Goal: Consume media (video, audio): Consume media (video, audio)

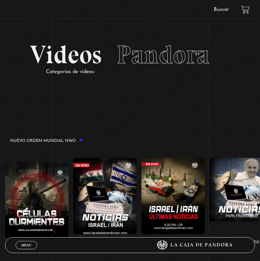
click at [30, 248] on span "Cerrar" at bounding box center [26, 250] width 15 height 4
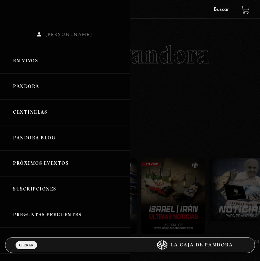
click at [25, 115] on link "Centinelas" at bounding box center [65, 112] width 130 height 26
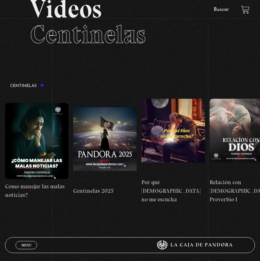
scroll to position [47, 0]
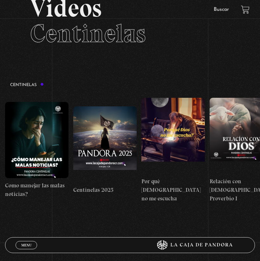
click at [133, 48] on span "Centinelas" at bounding box center [88, 33] width 116 height 30
click at [49, 132] on figure at bounding box center [36, 140] width 63 height 76
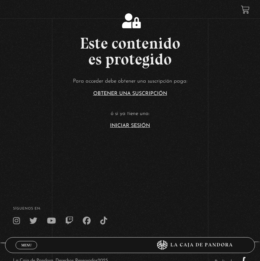
scroll to position [41, 0]
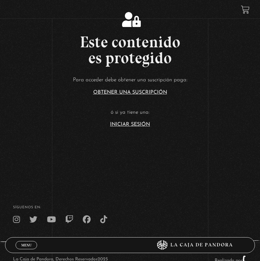
click at [29, 248] on span "Cerrar" at bounding box center [26, 250] width 15 height 4
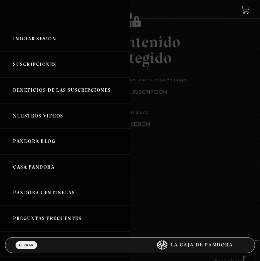
click at [43, 38] on link "Iniciar Sesión" at bounding box center [65, 39] width 130 height 26
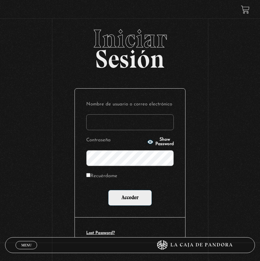
click at [154, 124] on input "Nombre de usuario o correo electrónico" at bounding box center [130, 122] width 88 height 16
type input "jen"
click at [167, 142] on span "Show Password" at bounding box center [164, 141] width 18 height 9
click at [123, 206] on div "Nombre de usuario o correo electrónico jen Contraseña Hide Password Recuérdame …" at bounding box center [130, 152] width 110 height 128
click at [125, 203] on input "Acceder" at bounding box center [130, 198] width 44 height 16
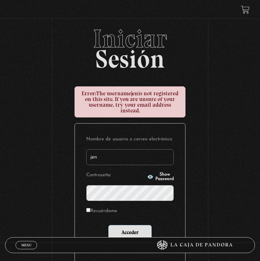
click at [118, 157] on input "jen" at bounding box center [130, 157] width 88 height 16
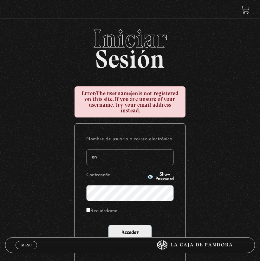
type input "jenniferca1103@hotmail.com"
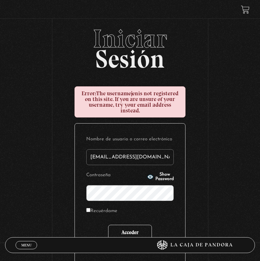
click at [141, 226] on input "Acceder" at bounding box center [130, 232] width 44 height 16
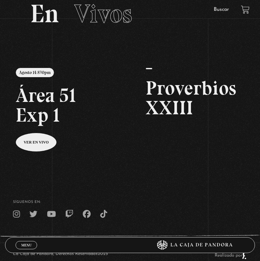
scroll to position [53, 0]
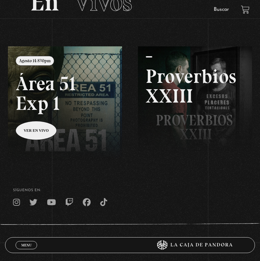
click at [27, 245] on span "Menu" at bounding box center [26, 245] width 10 height 4
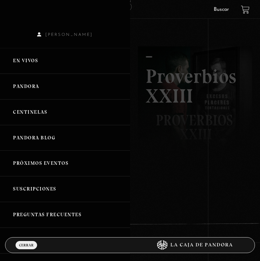
click at [32, 111] on link "Centinelas" at bounding box center [65, 112] width 130 height 26
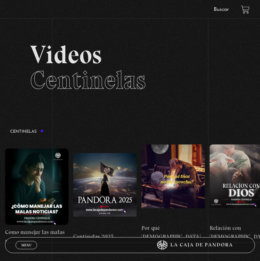
click at [49, 160] on figure at bounding box center [36, 186] width 63 height 76
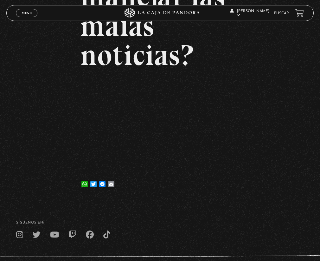
scroll to position [114, 0]
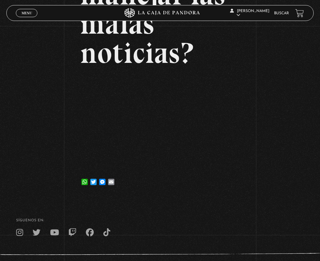
click at [260, 195] on div "Volver [DATE] Como manejar las malas noticias? WhatsApp Twitter Messenger Email" at bounding box center [160, 54] width 320 height 284
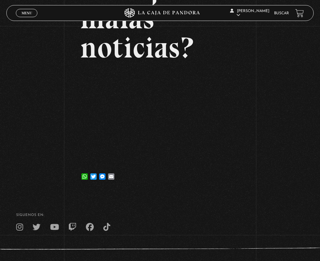
scroll to position [120, 0]
drag, startPoint x: 295, startPoint y: 135, endPoint x: 282, endPoint y: 133, distance: 13.1
click at [260, 135] on div "Volver 22 julio, 2025 Como manejar las malas noticias? WhatsApp Twitter Messeng…" at bounding box center [160, 48] width 320 height 284
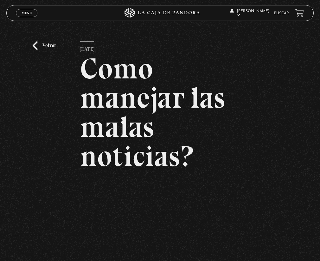
scroll to position [10, 0]
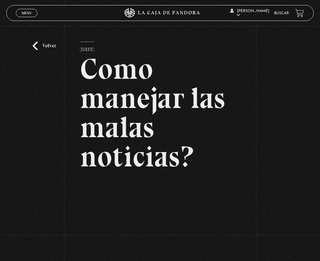
click at [48, 46] on link "Volver" at bounding box center [44, 46] width 23 height 9
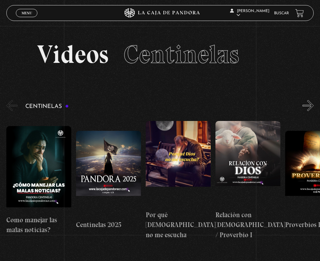
click at [24, 12] on span "Menu" at bounding box center [27, 13] width 10 height 4
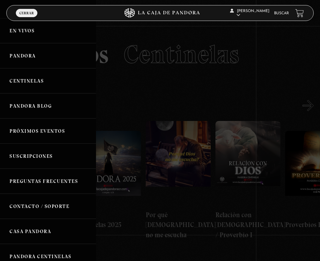
click at [23, 64] on link "Pandora" at bounding box center [48, 55] width 96 height 25
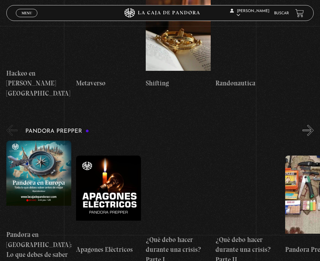
scroll to position [1139, 0]
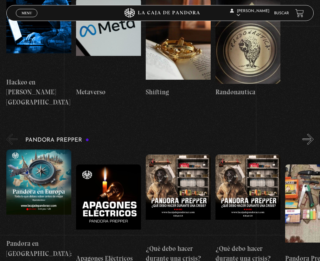
click at [36, 149] on figure at bounding box center [38, 192] width 65 height 86
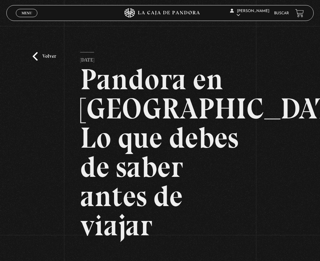
click at [50, 55] on link "Volver" at bounding box center [44, 56] width 23 height 9
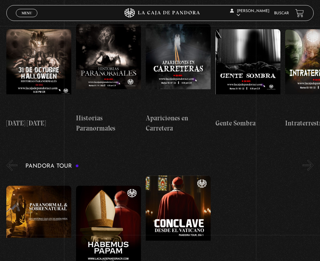
click at [23, 11] on span "Menu" at bounding box center [27, 13] width 10 height 4
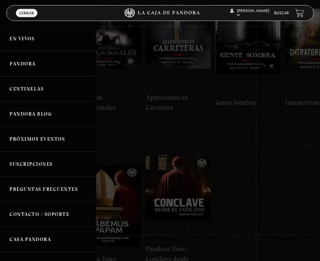
scroll to position [319, 0]
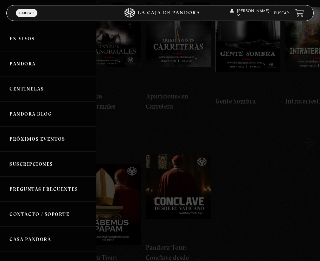
click at [31, 90] on link "Centinelas" at bounding box center [48, 88] width 96 height 25
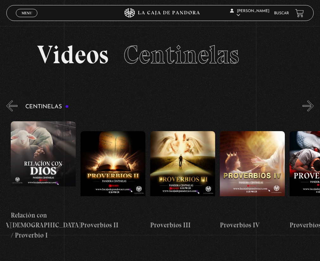
scroll to position [0, 211]
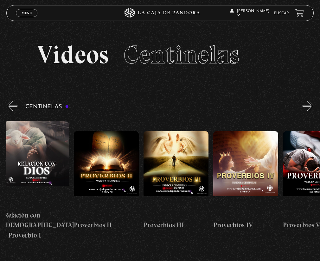
click at [113, 153] on figure at bounding box center [106, 174] width 65 height 86
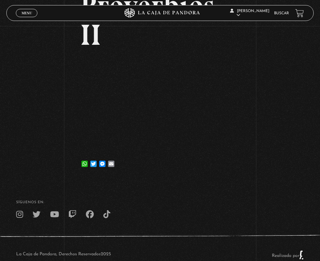
scroll to position [75, 0]
